Goal: Task Accomplishment & Management: Manage account settings

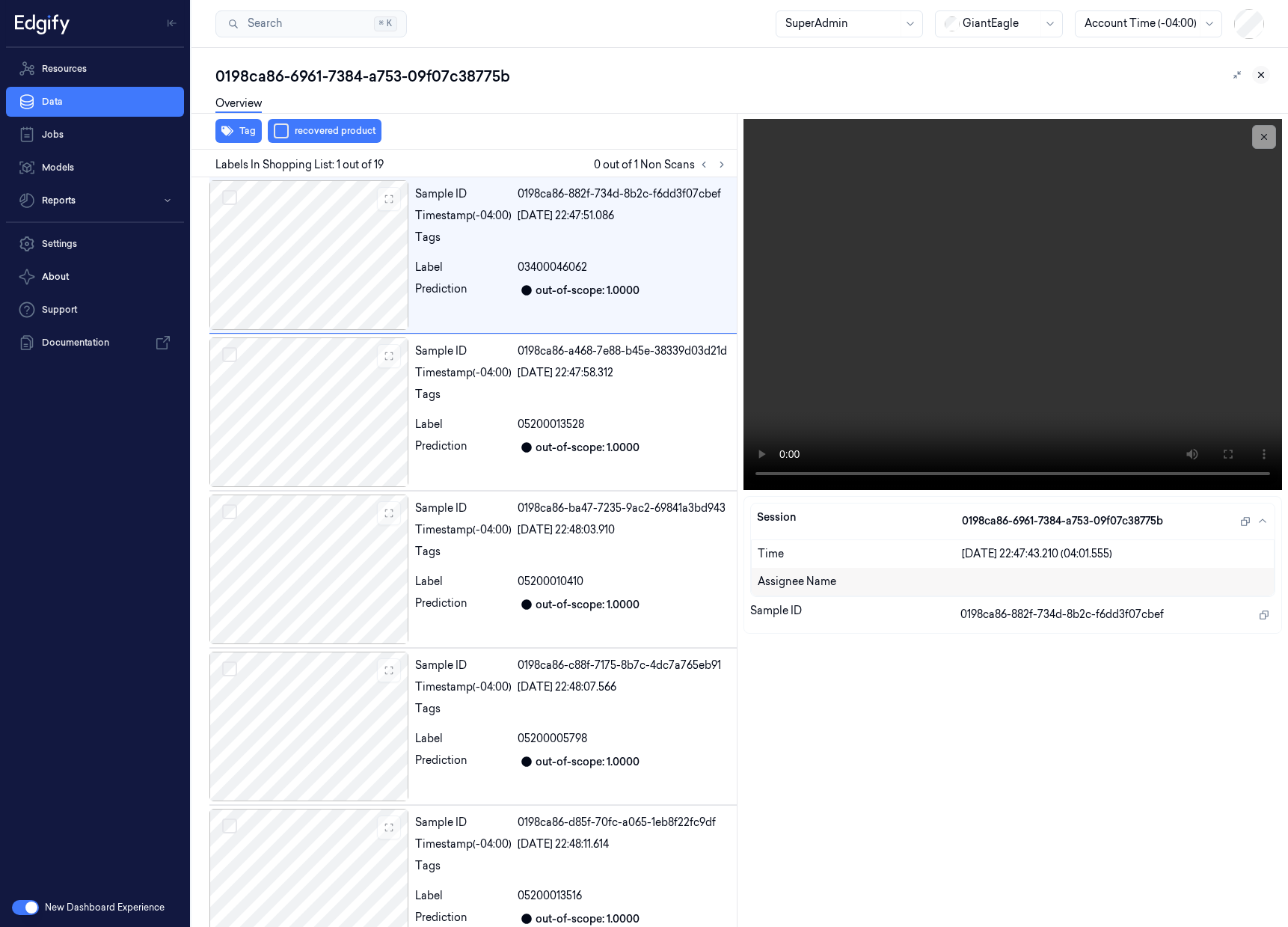
click at [1262, 76] on icon at bounding box center [1261, 75] width 10 height 10
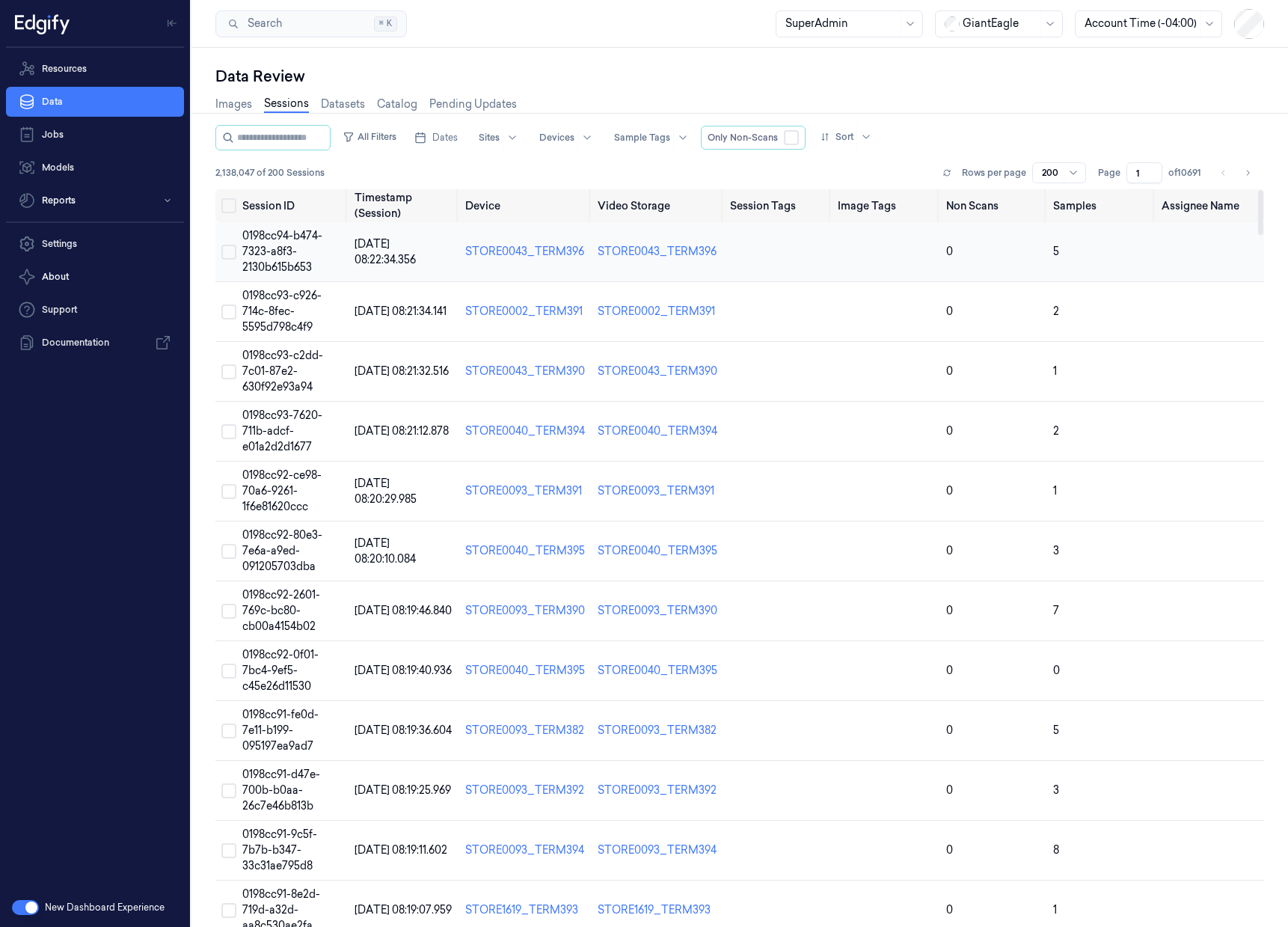
click at [233, 253] on button "Select row" at bounding box center [228, 252] width 15 height 15
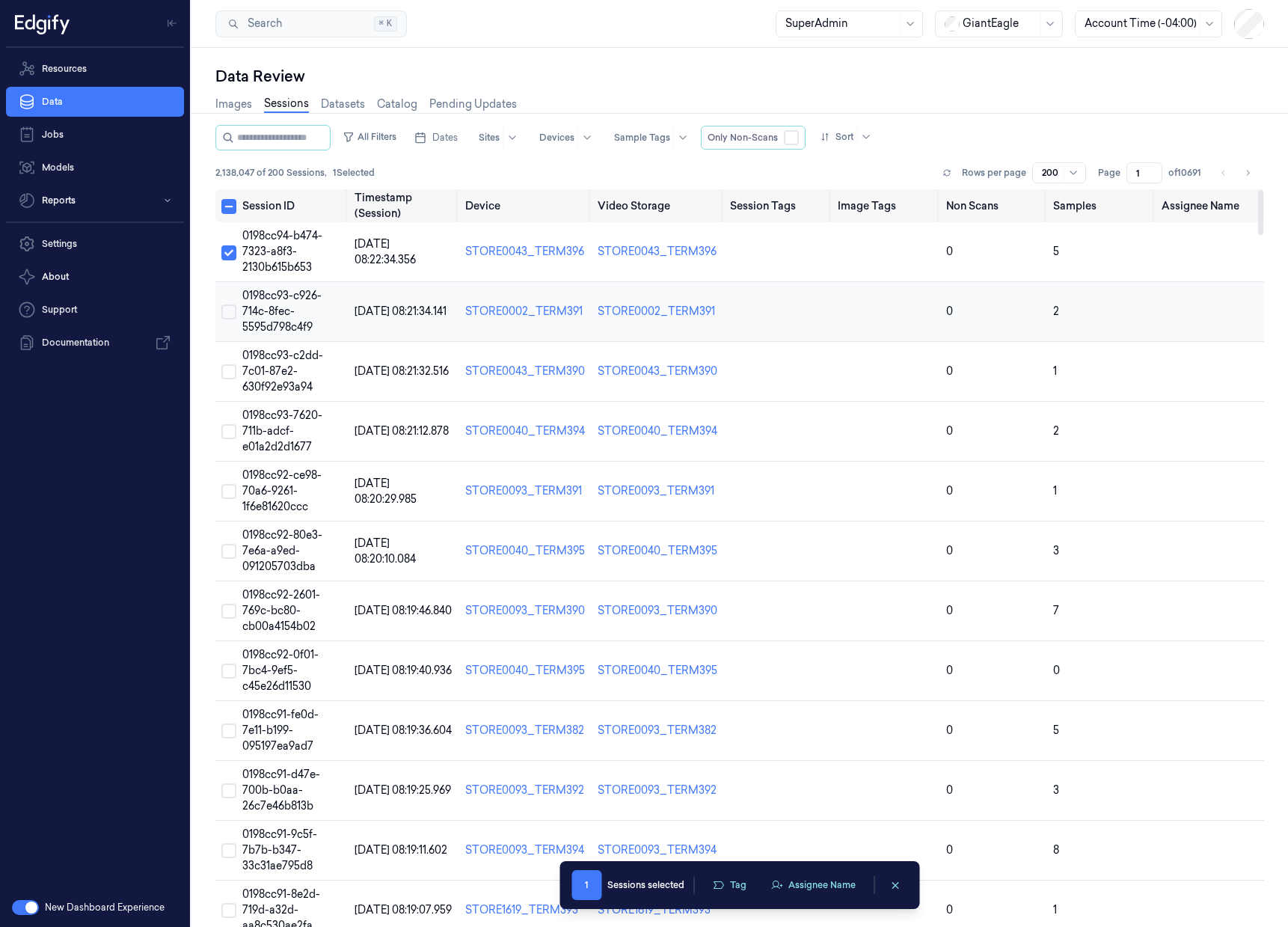
click at [230, 311] on button "Select row" at bounding box center [228, 312] width 15 height 15
click at [821, 887] on button "Assignee Name" at bounding box center [813, 885] width 103 height 22
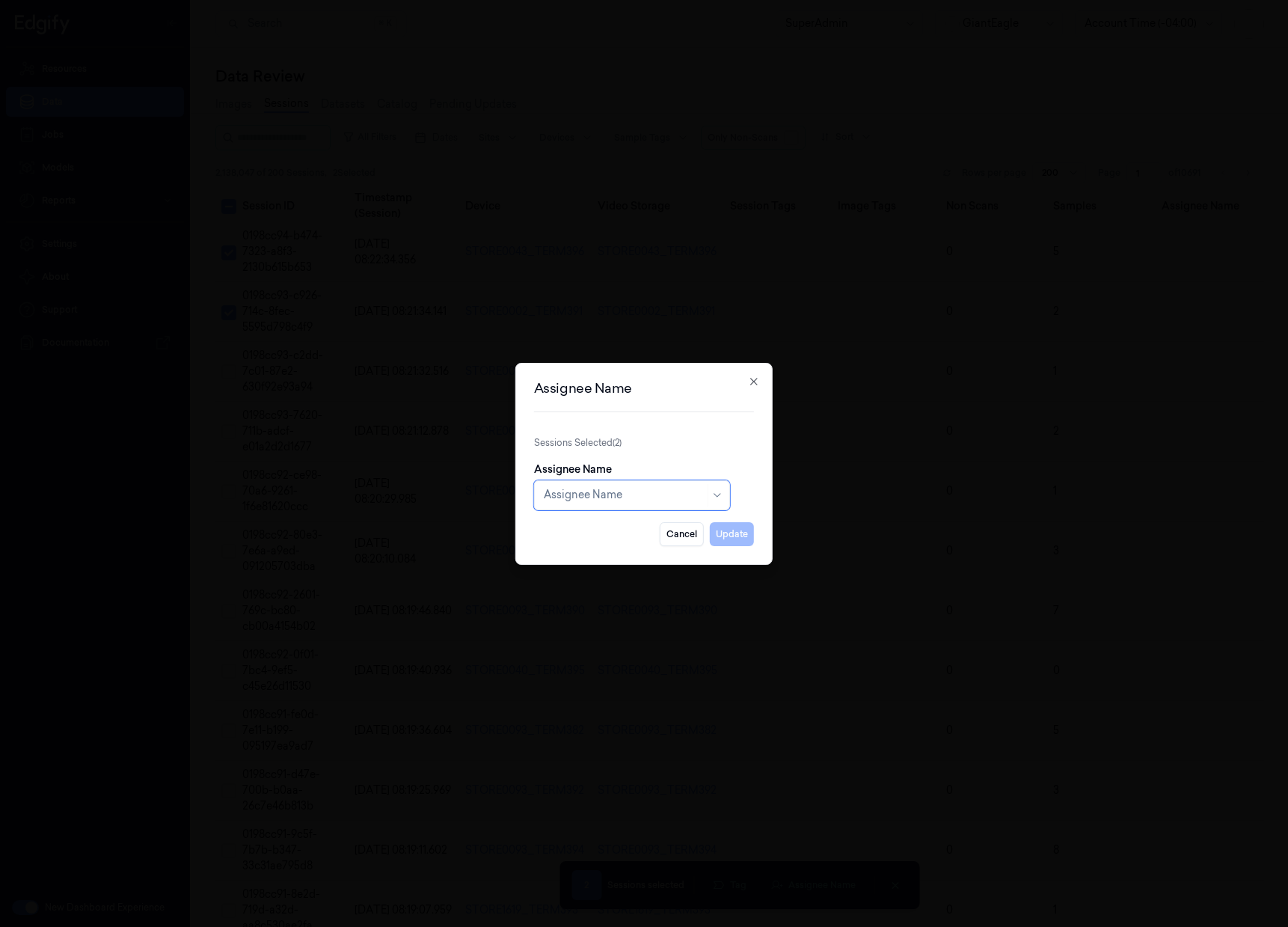
click at [693, 492] on div "Assignee Name" at bounding box center [632, 495] width 196 height 30
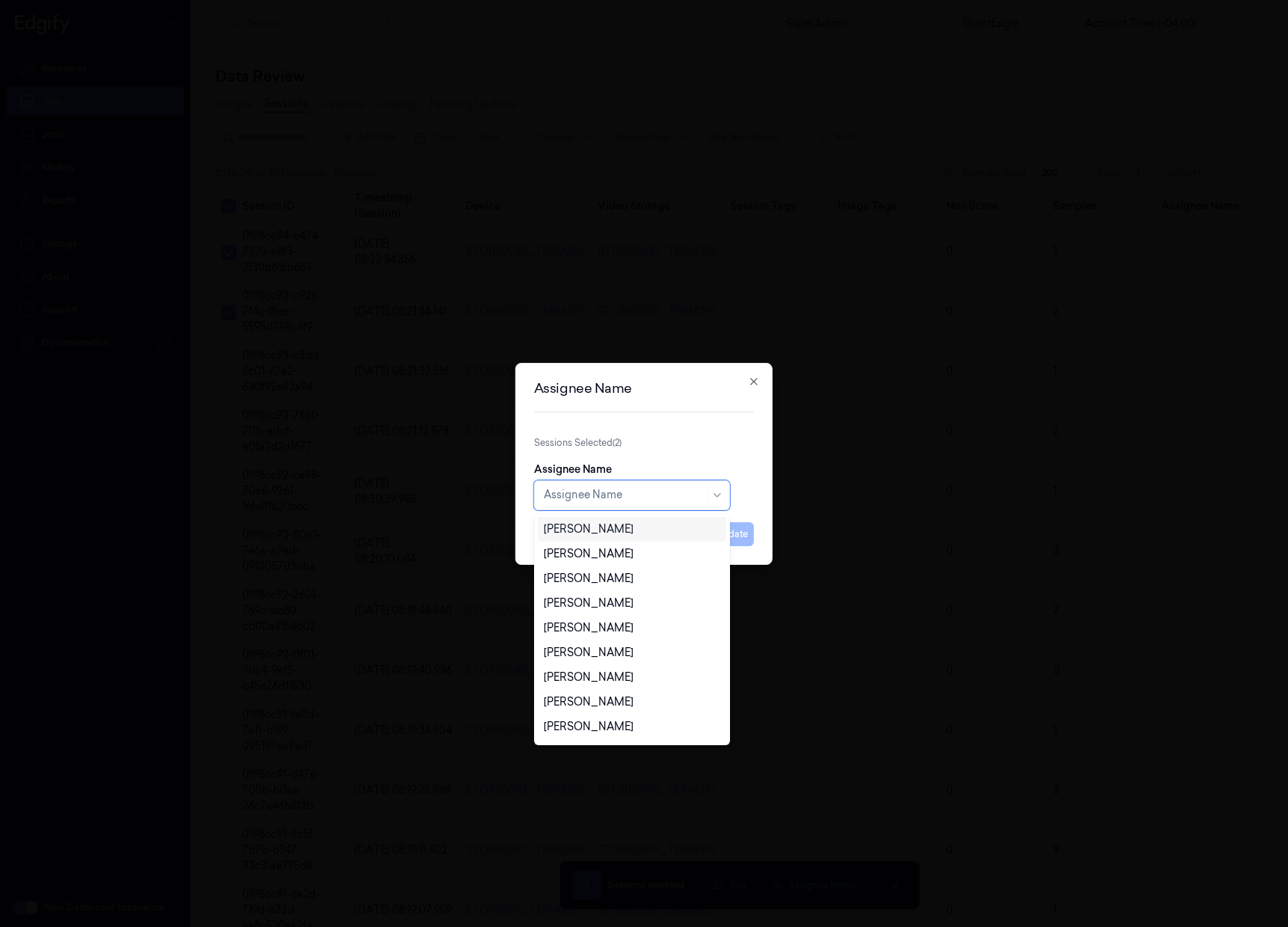
click at [728, 442] on p "Sessions Selected ( 2 )" at bounding box center [644, 443] width 220 height 14
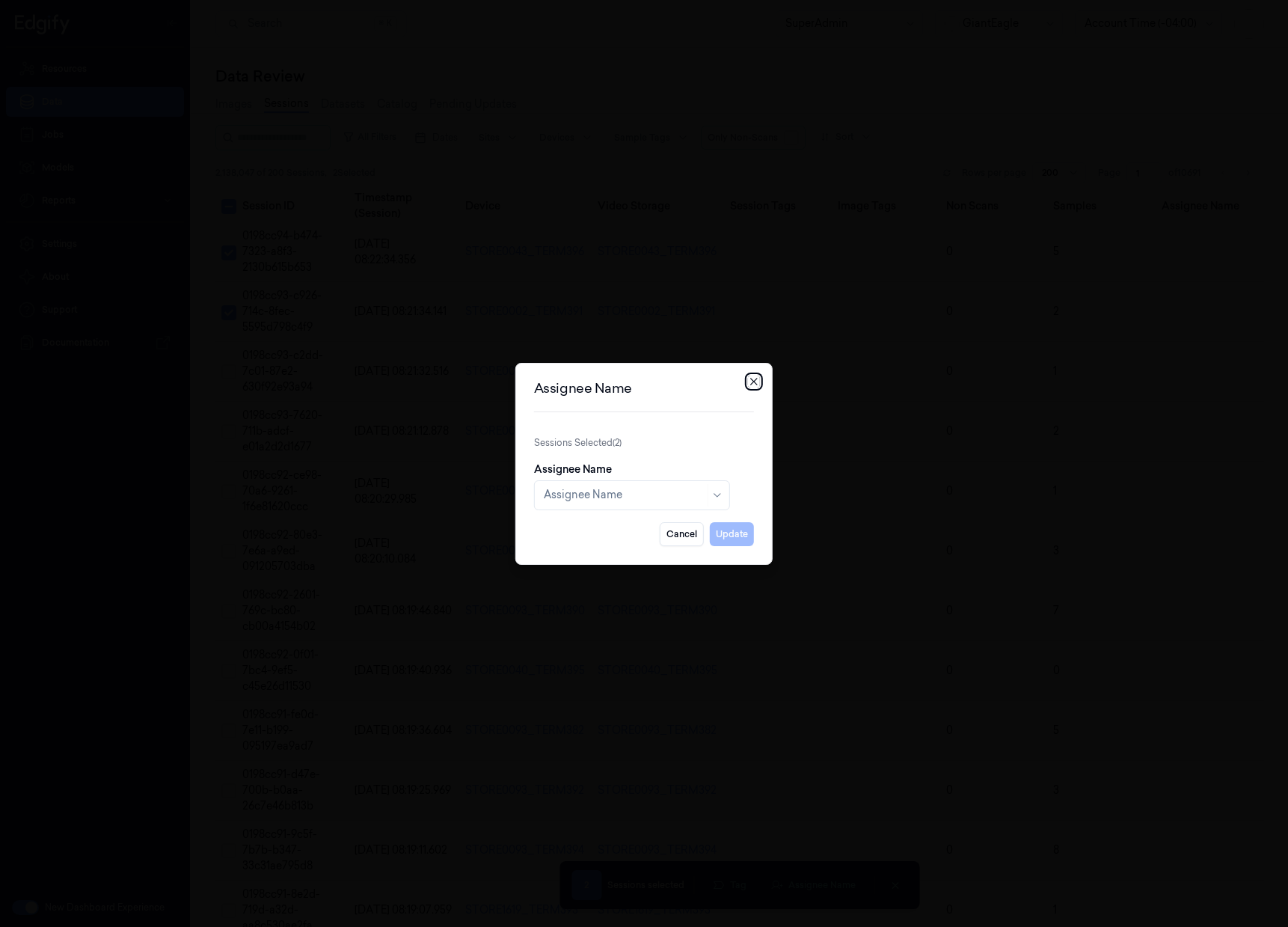
click at [756, 381] on icon "button" at bounding box center [753, 382] width 12 height 12
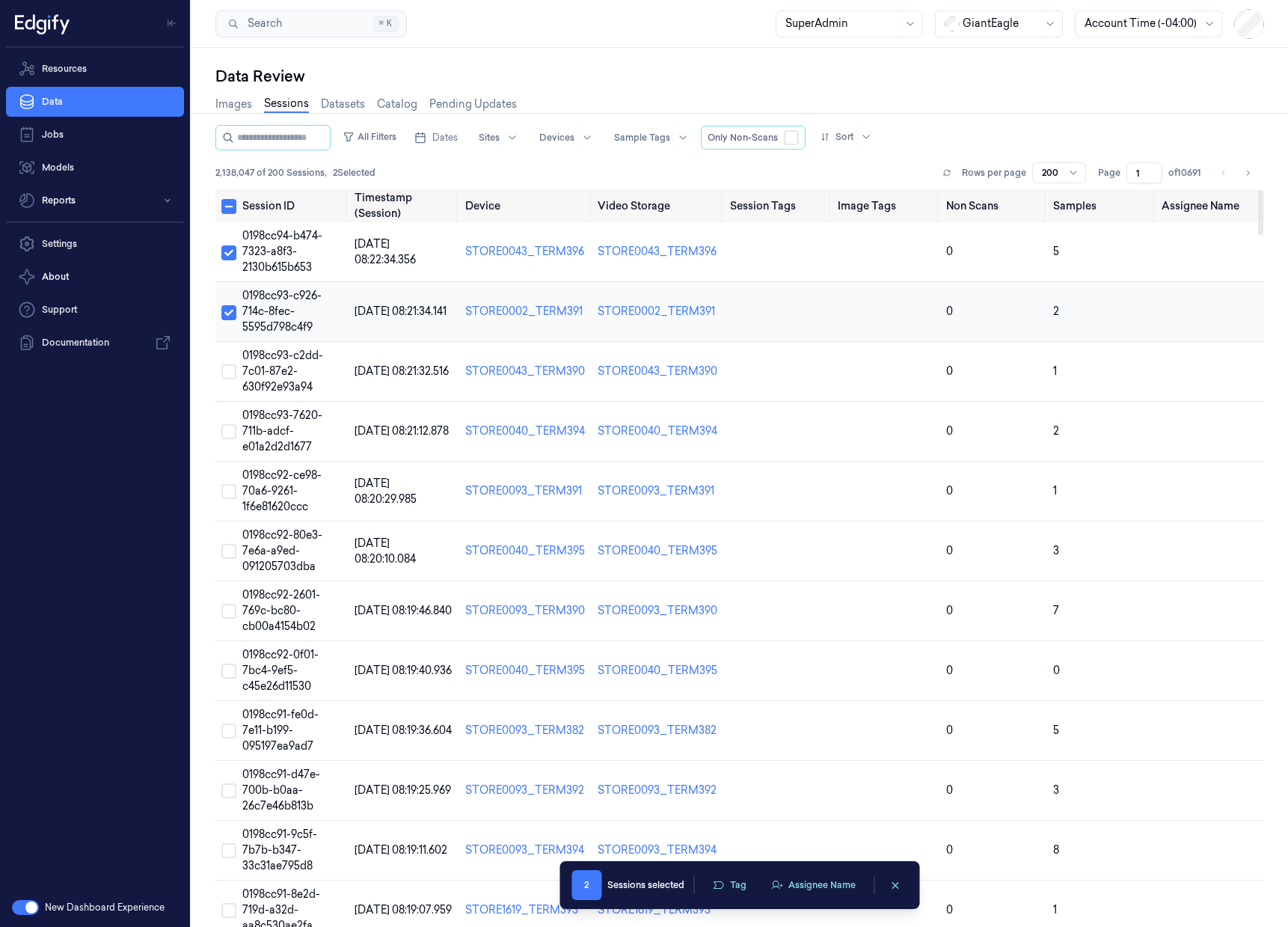
click at [230, 318] on button "Select row" at bounding box center [228, 313] width 15 height 15
click at [224, 253] on button "Select row" at bounding box center [228, 253] width 15 height 15
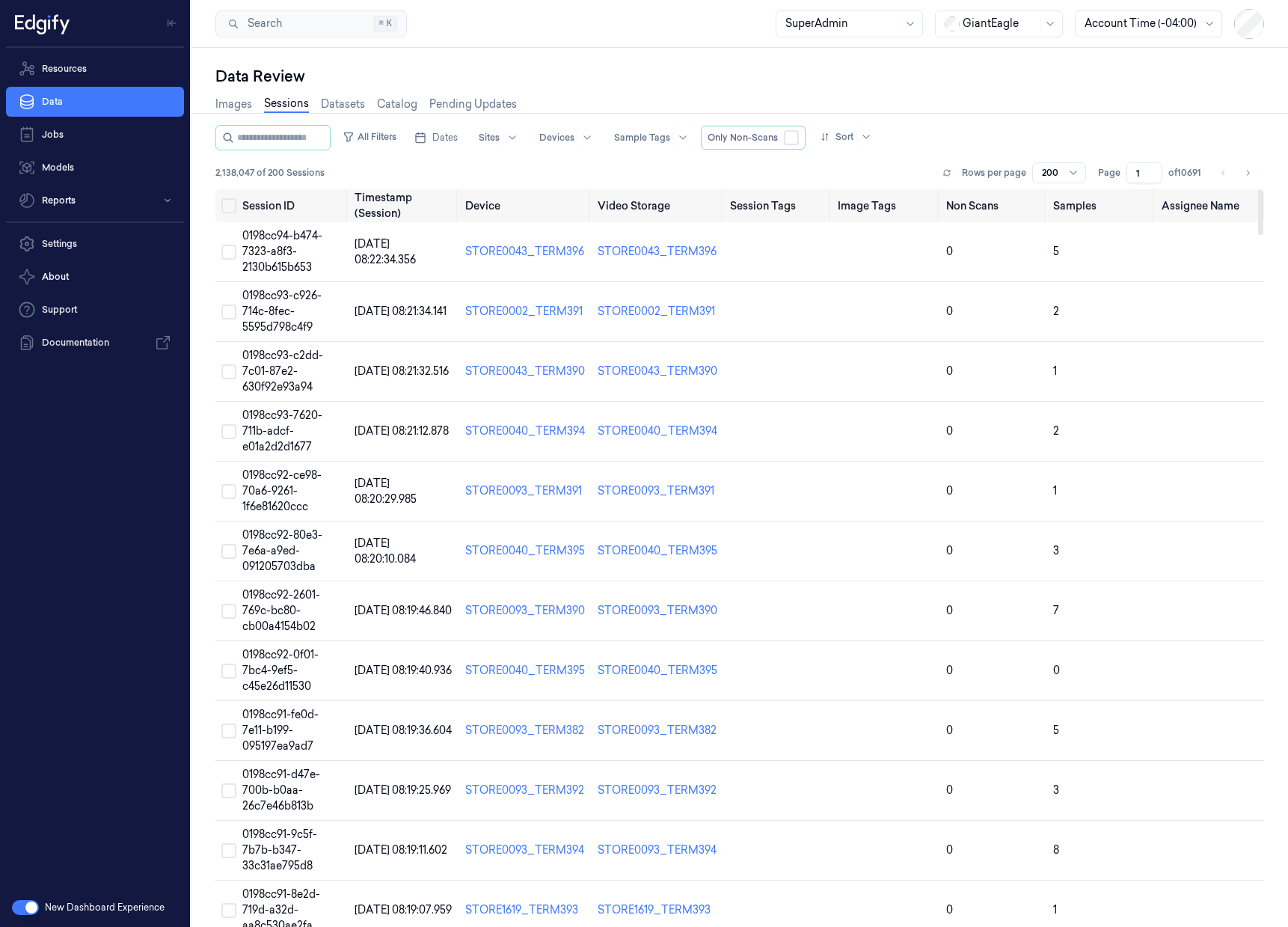
click at [909, 72] on div "Data Review" at bounding box center [740, 76] width 1049 height 21
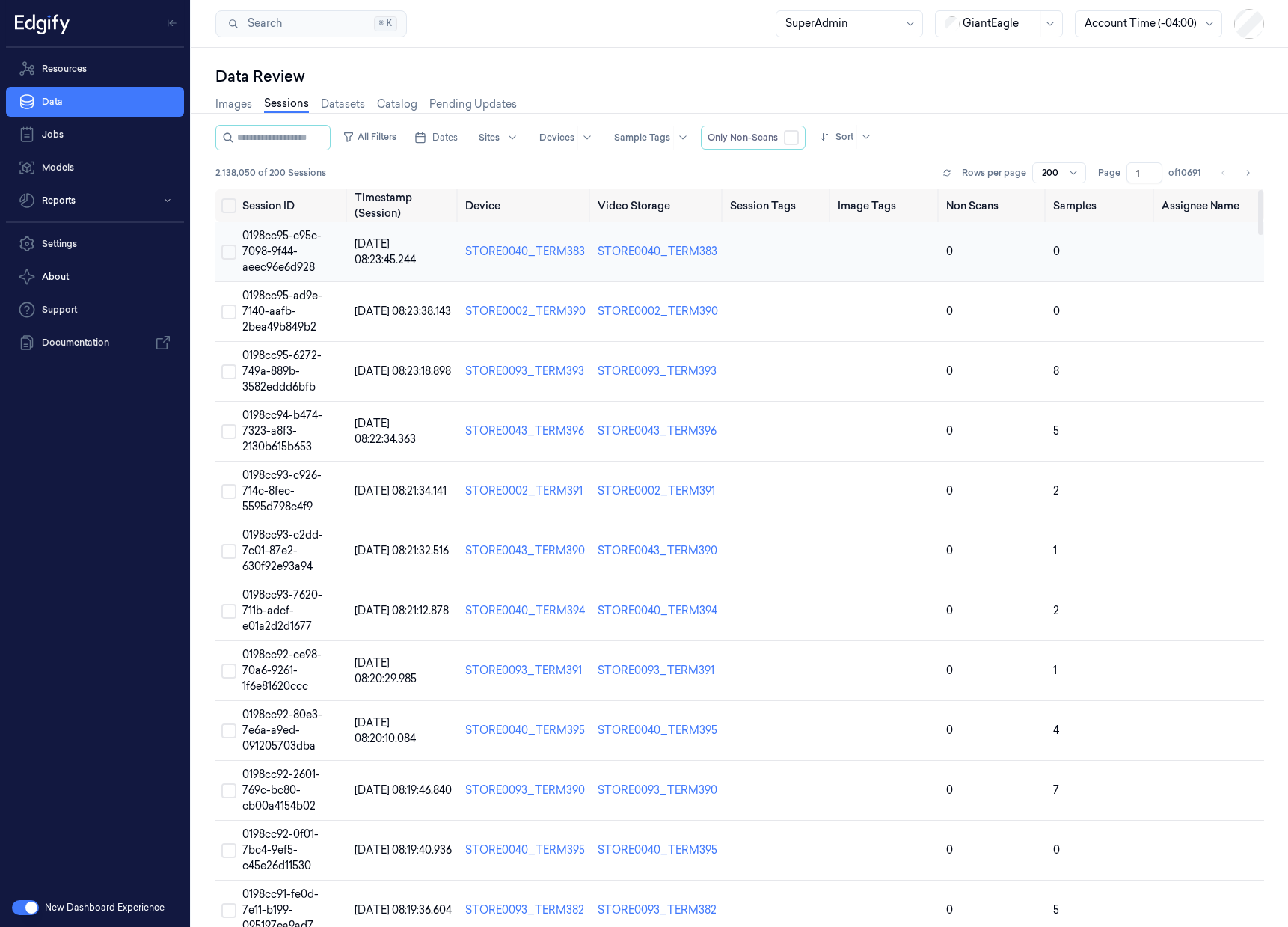
click at [271, 253] on span "0198cc95-c95c-7098-9f44-aeec96e6d928" at bounding box center [281, 252] width 79 height 45
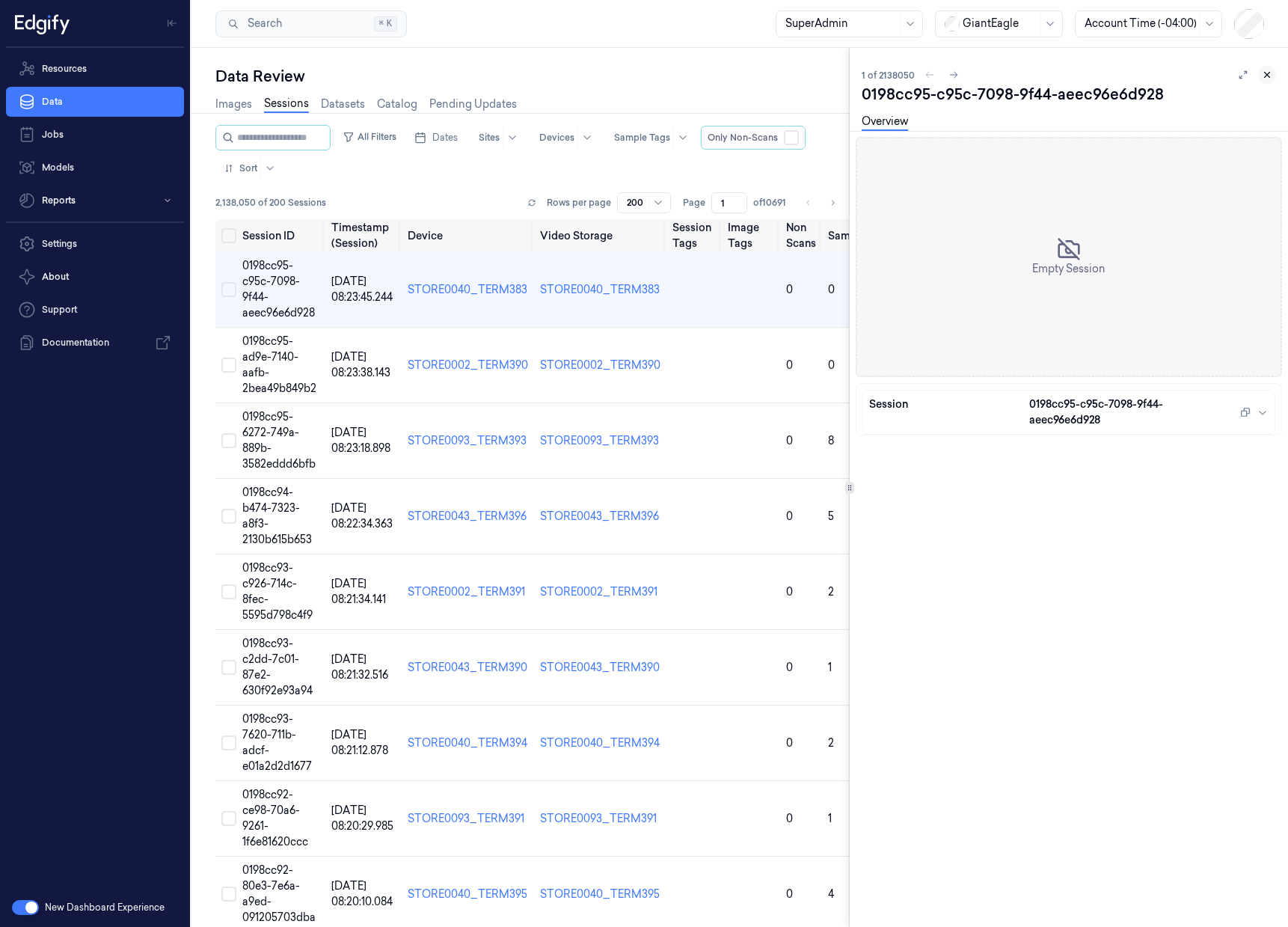
click at [1269, 76] on icon at bounding box center [1267, 75] width 6 height 6
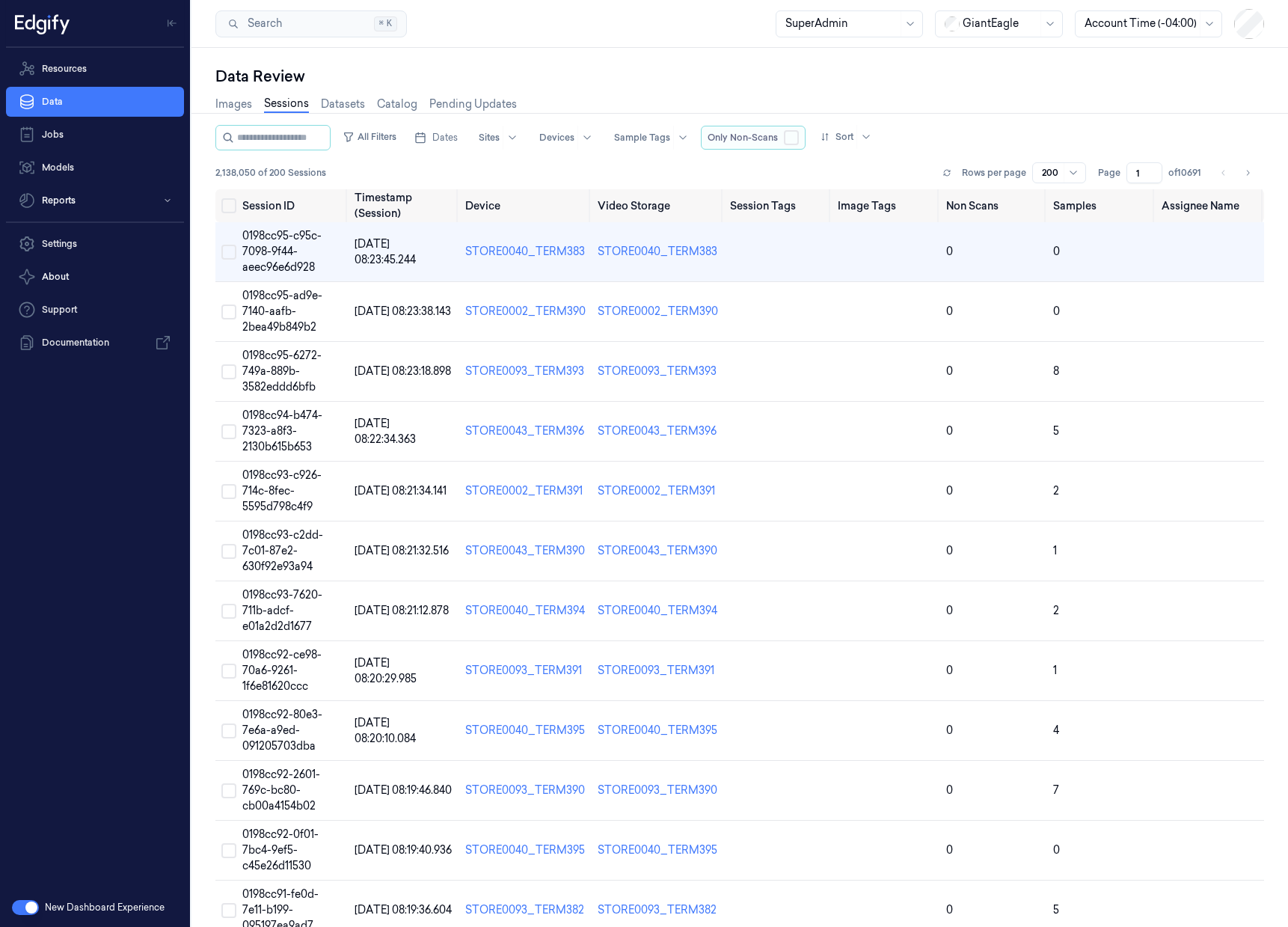
click at [799, 137] on button "button" at bounding box center [791, 137] width 15 height 15
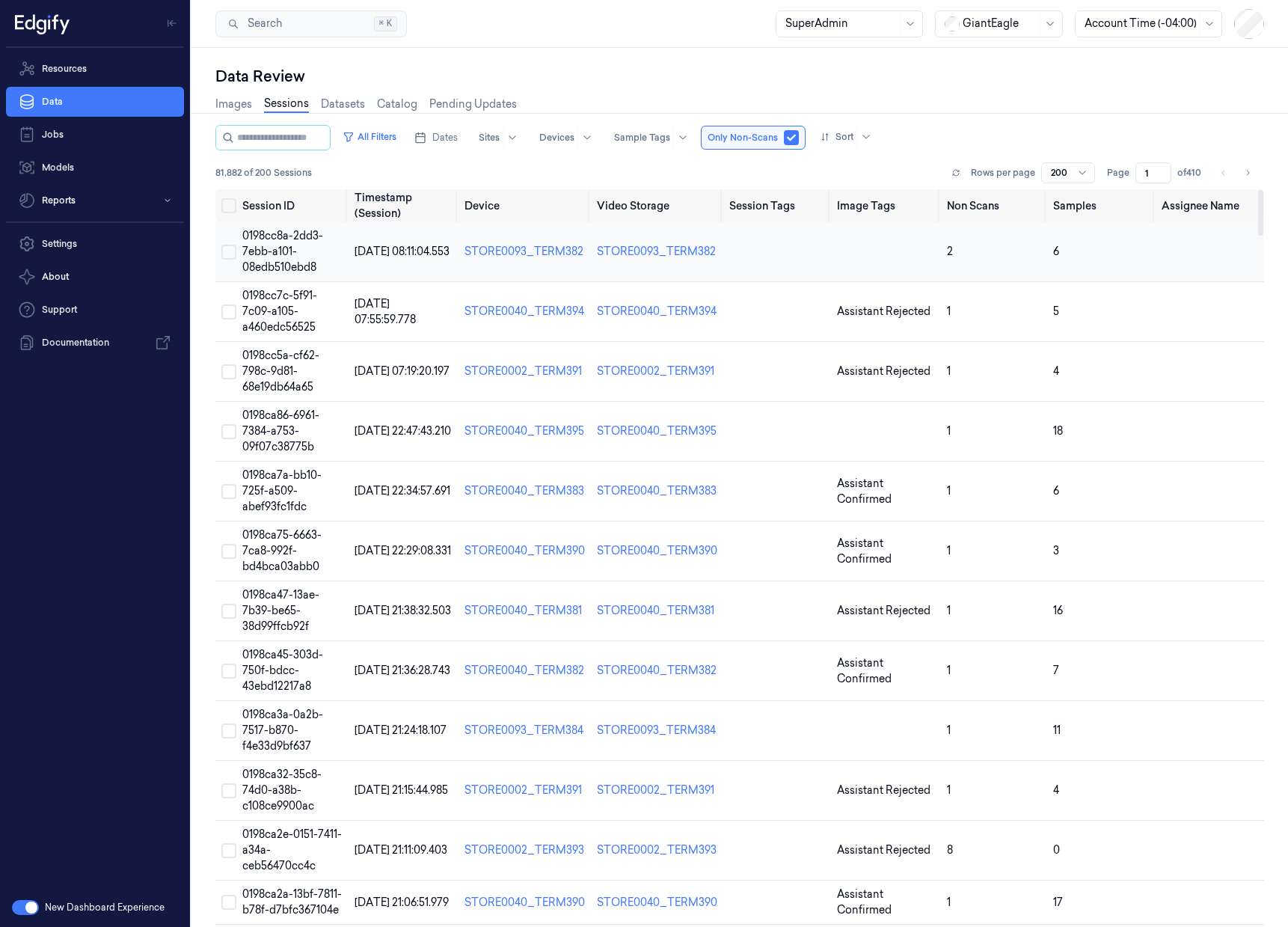
click at [270, 266] on span "0198cc8a-2dd3-7ebb-a101-08edb510ebd8" at bounding box center [282, 252] width 81 height 45
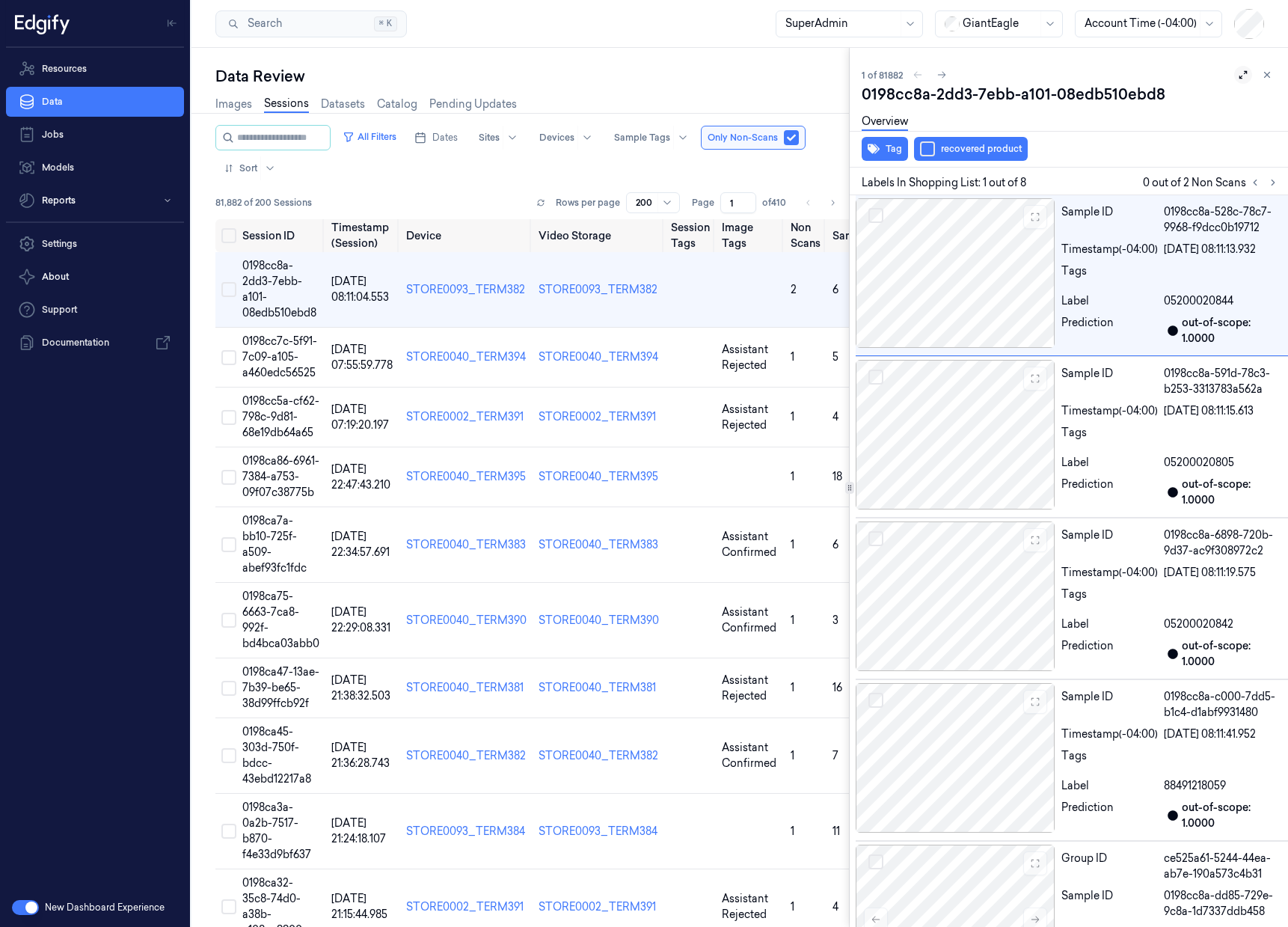
click at [1244, 75] on button at bounding box center [1243, 75] width 18 height 18
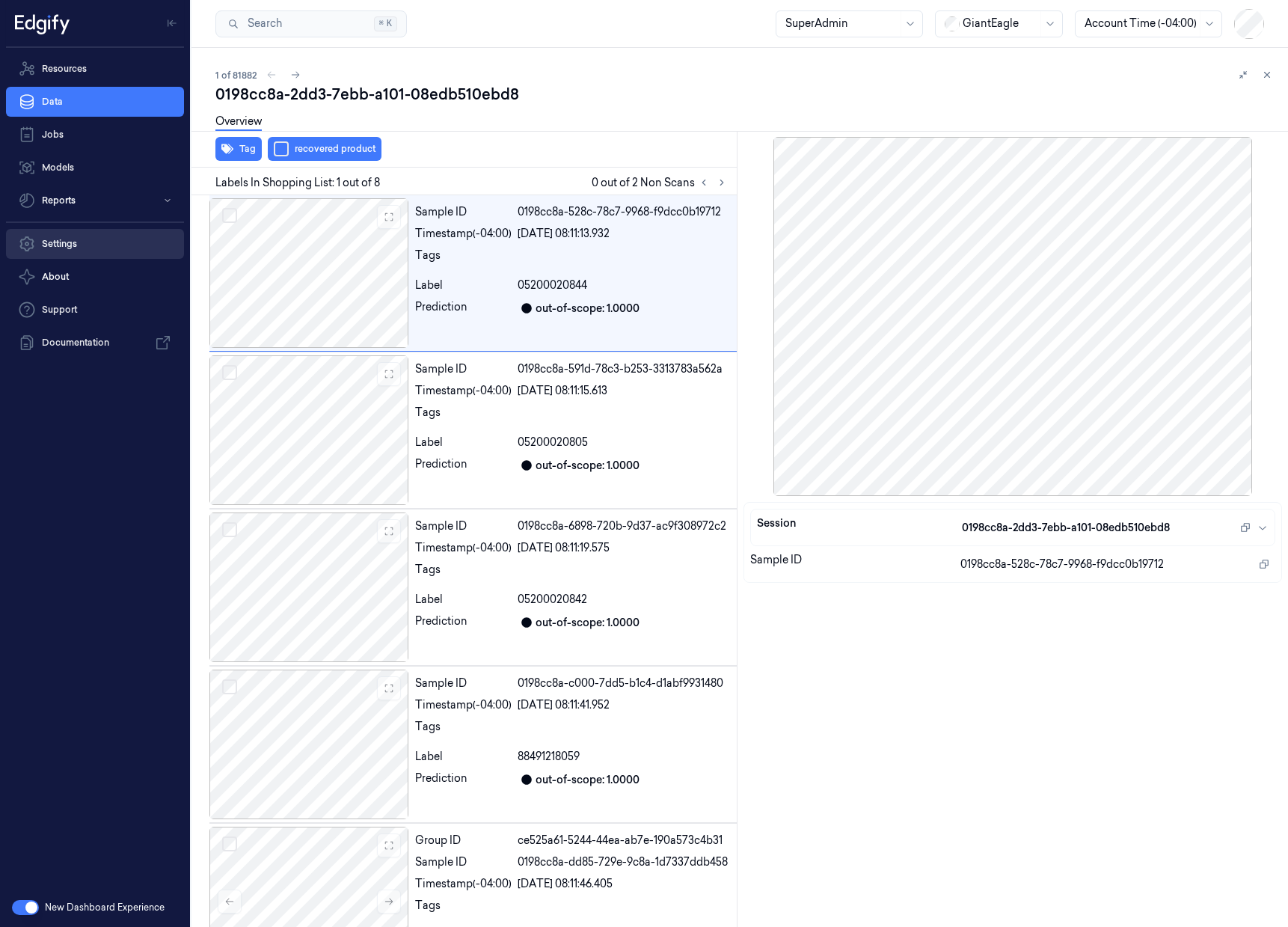
click at [72, 240] on link "Settings" at bounding box center [95, 244] width 178 height 30
click at [94, 246] on link "Settings" at bounding box center [95, 244] width 178 height 30
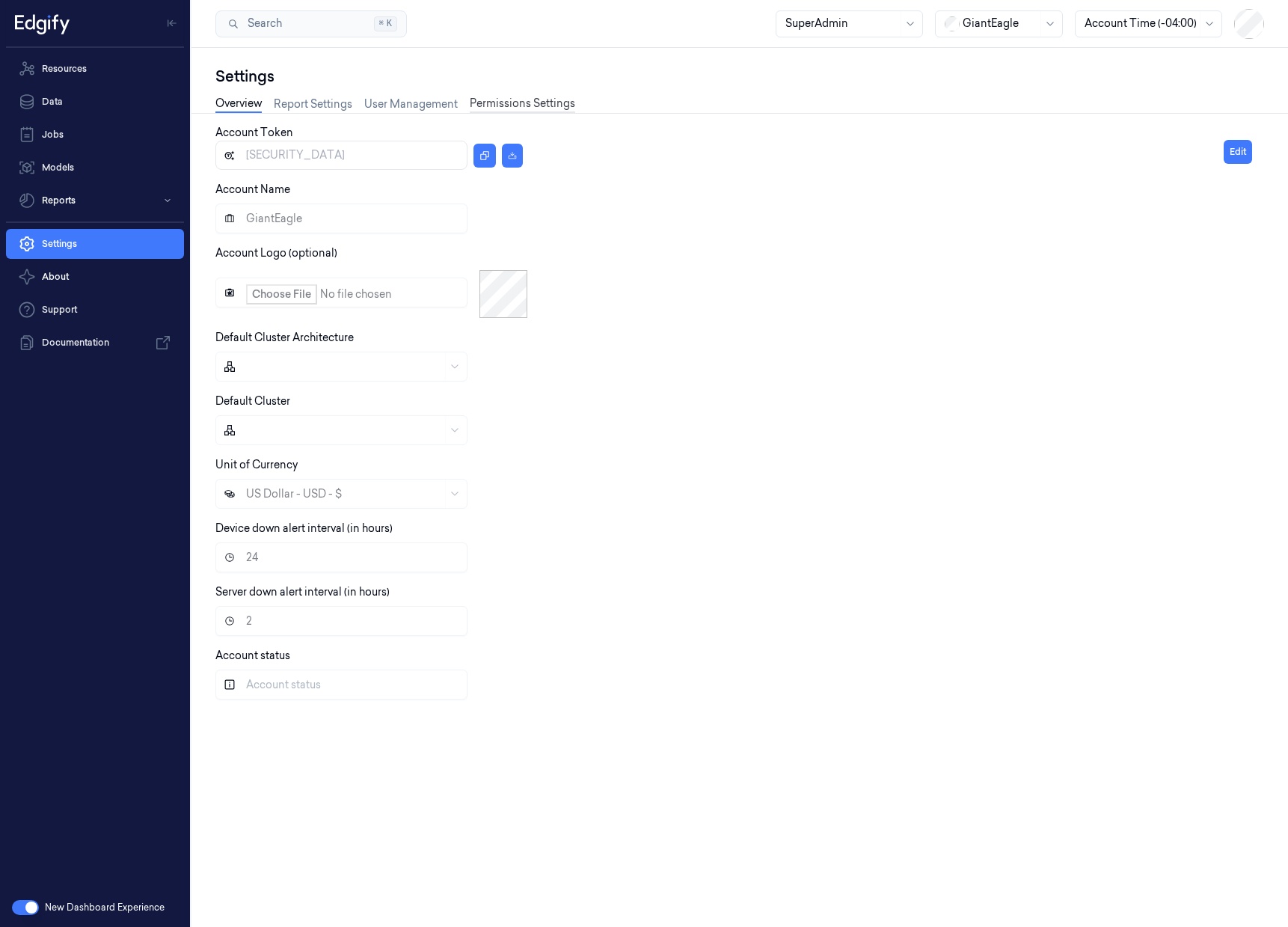
click at [551, 102] on link "Permissions Settings" at bounding box center [523, 103] width 106 height 17
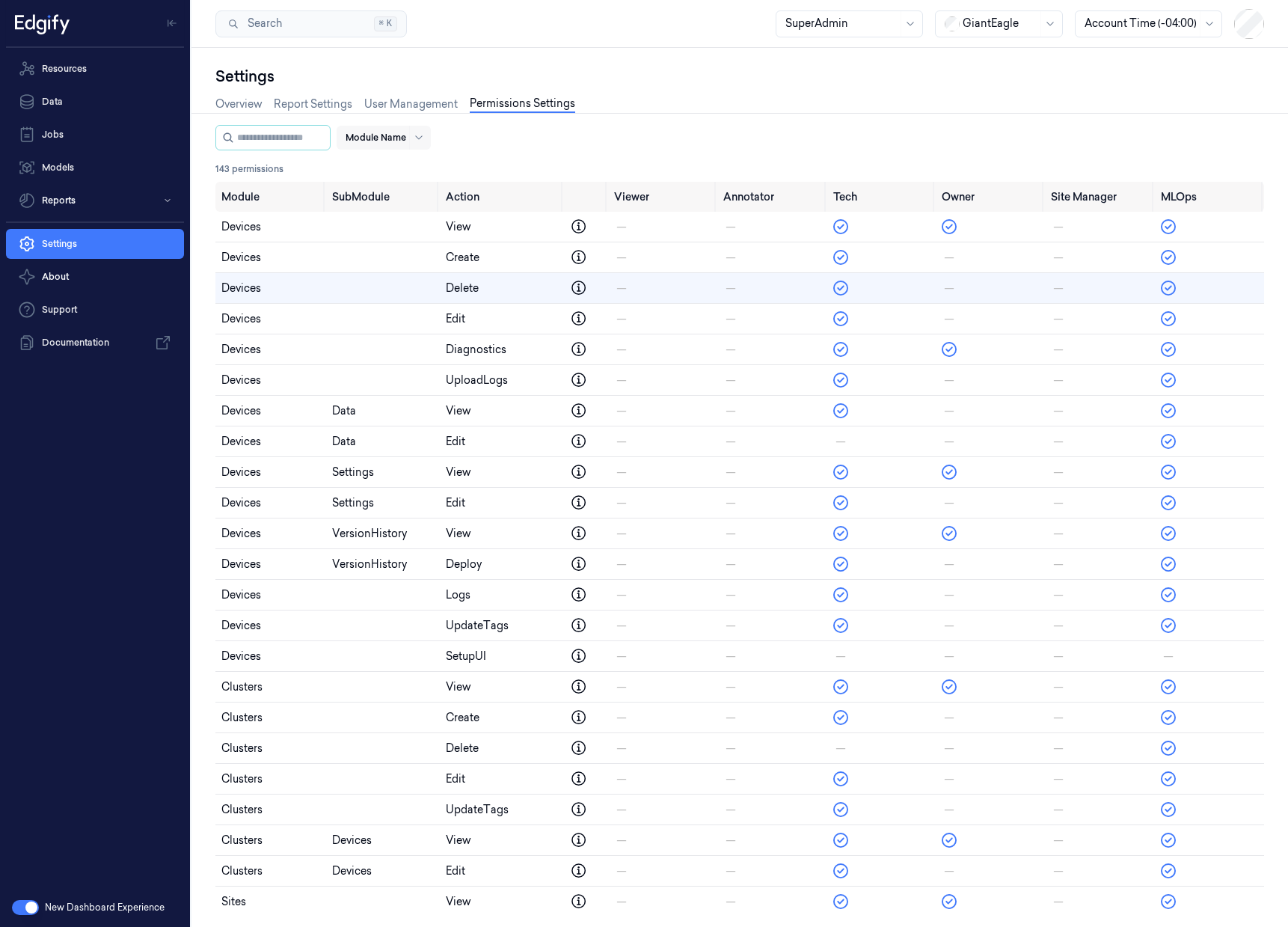
click at [406, 140] on div at bounding box center [376, 137] width 61 height 14
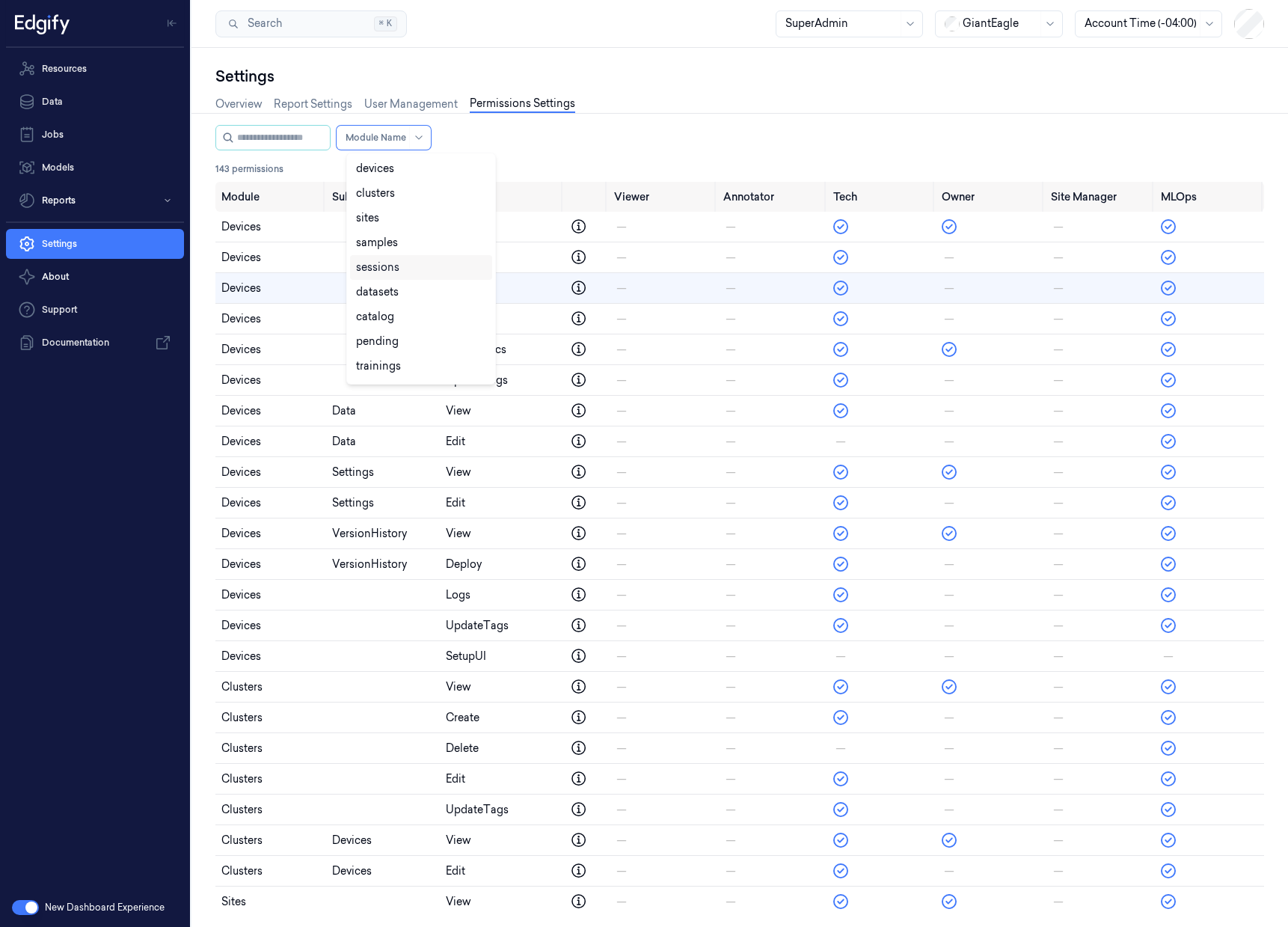
click at [427, 274] on div "sessions" at bounding box center [421, 268] width 130 height 16
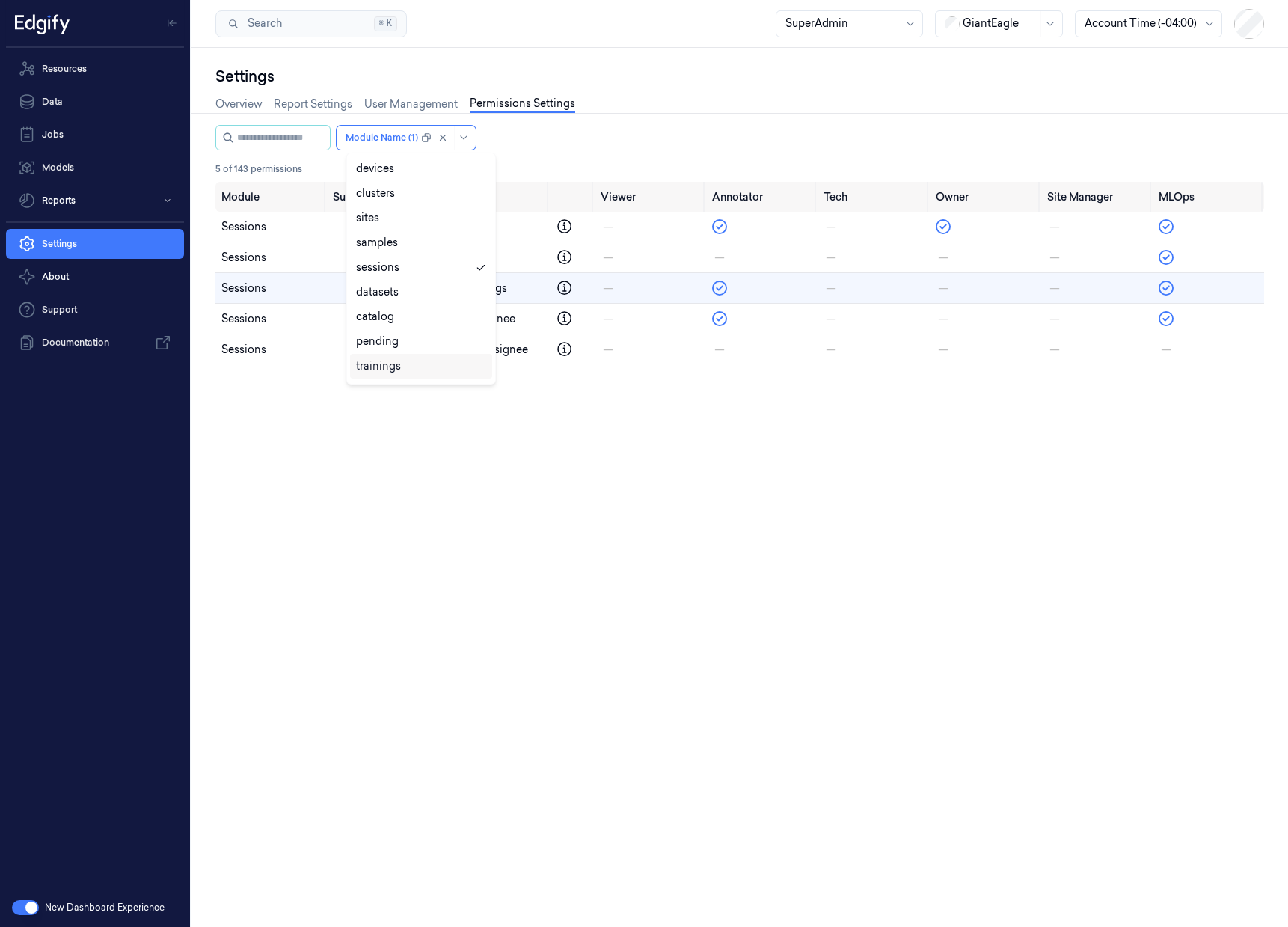
click at [649, 555] on div "Module SubModule Action Viewer Annotator Tech Owner Site Manager MLOps sessions…" at bounding box center [740, 540] width 1049 height 715
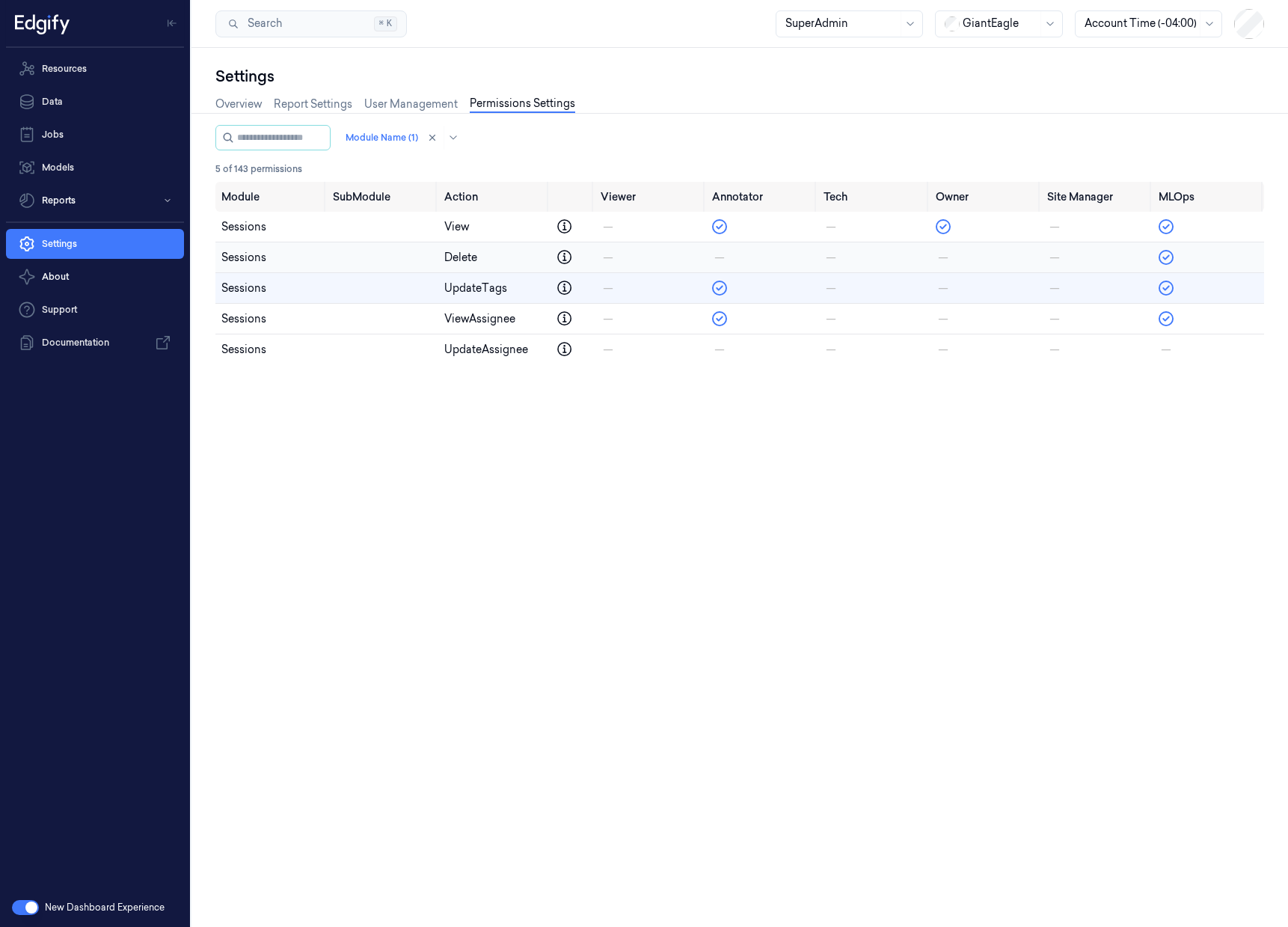
click at [919, 263] on td at bounding box center [873, 257] width 111 height 30
click at [898, 223] on td at bounding box center [873, 227] width 111 height 30
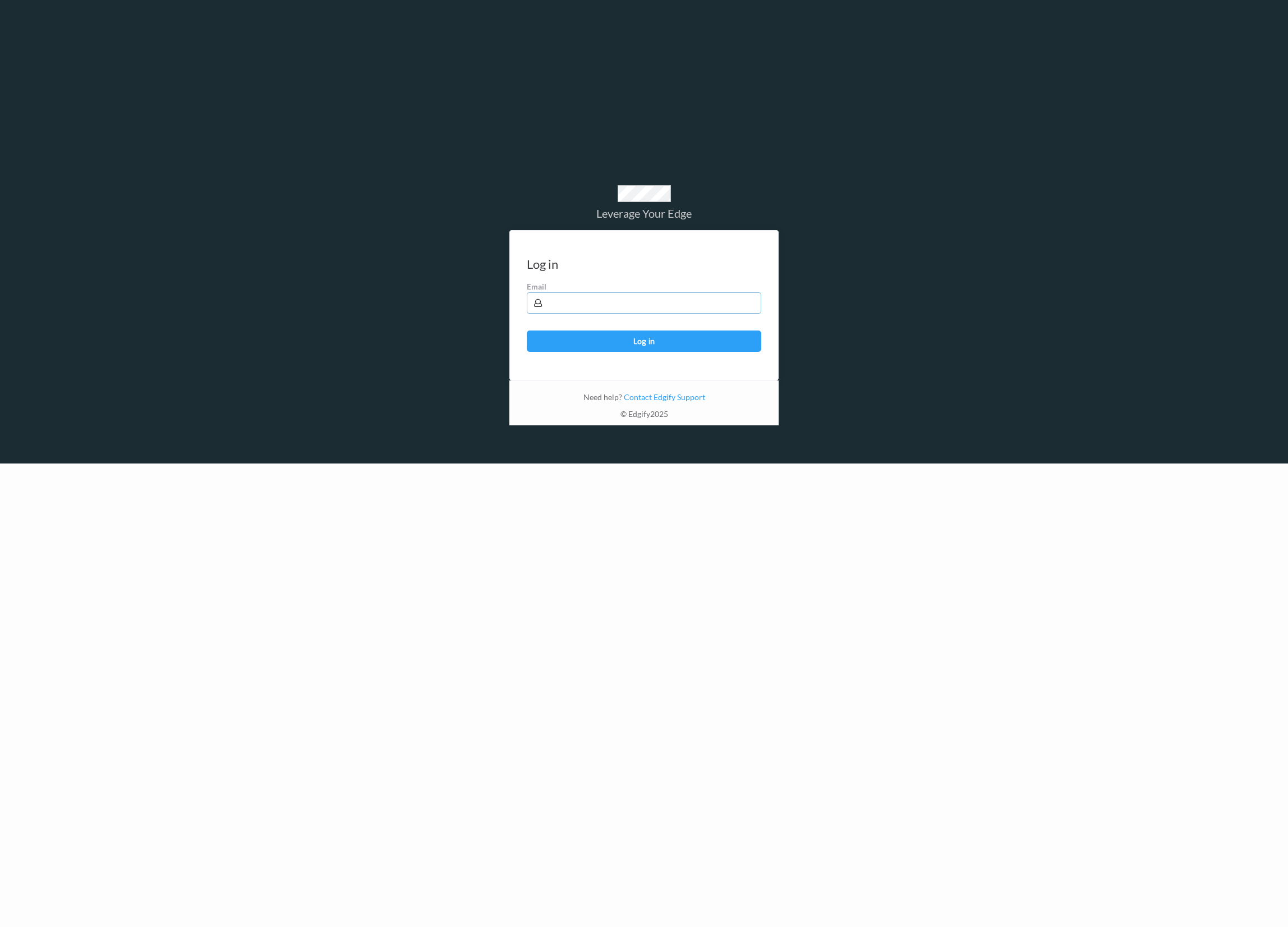
click at [588, 308] on input "text" at bounding box center [644, 302] width 234 height 21
click at [573, 307] on input "batelb@edgify.ai" at bounding box center [644, 302] width 234 height 21
click at [611, 301] on input "batelb@edgify.ai" at bounding box center [644, 302] width 234 height 21
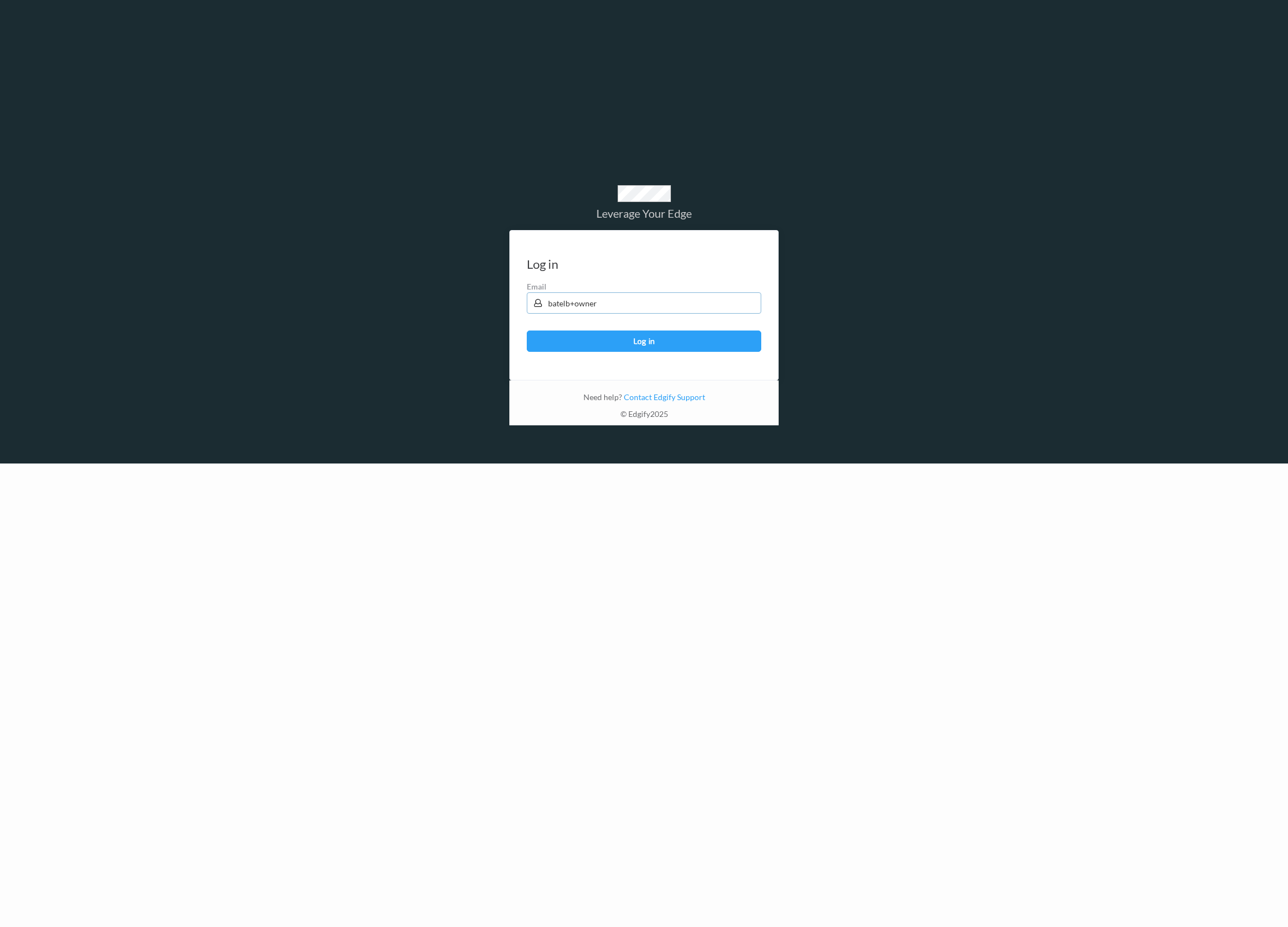
type input "batelb+owner@edgify.ai"
click at [613, 346] on button "Log in" at bounding box center [644, 341] width 234 height 21
